Goal: Transaction & Acquisition: Purchase product/service

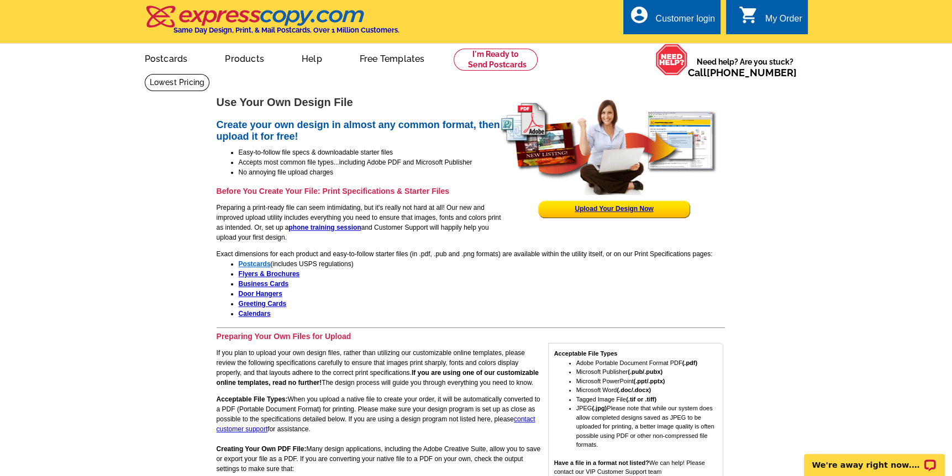
click at [251, 262] on strong "Postcards" at bounding box center [255, 264] width 32 height 8
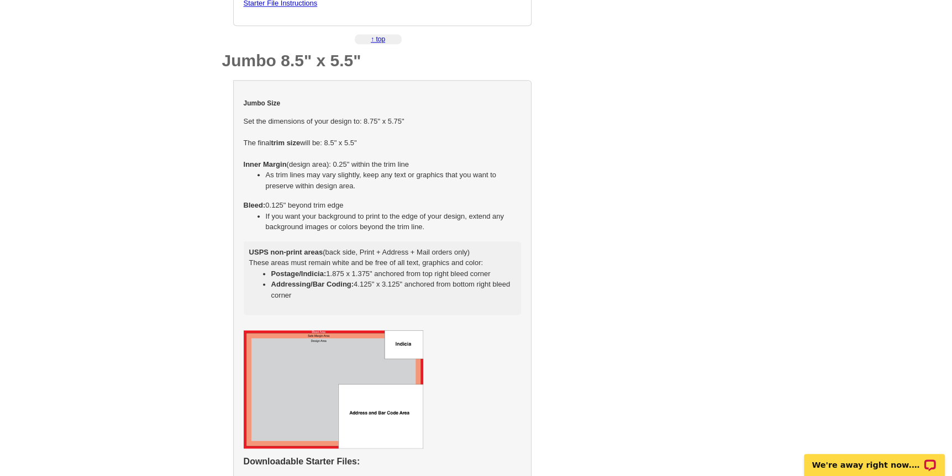
scroll to position [686, 0]
